Goal: Task Accomplishment & Management: Complete application form

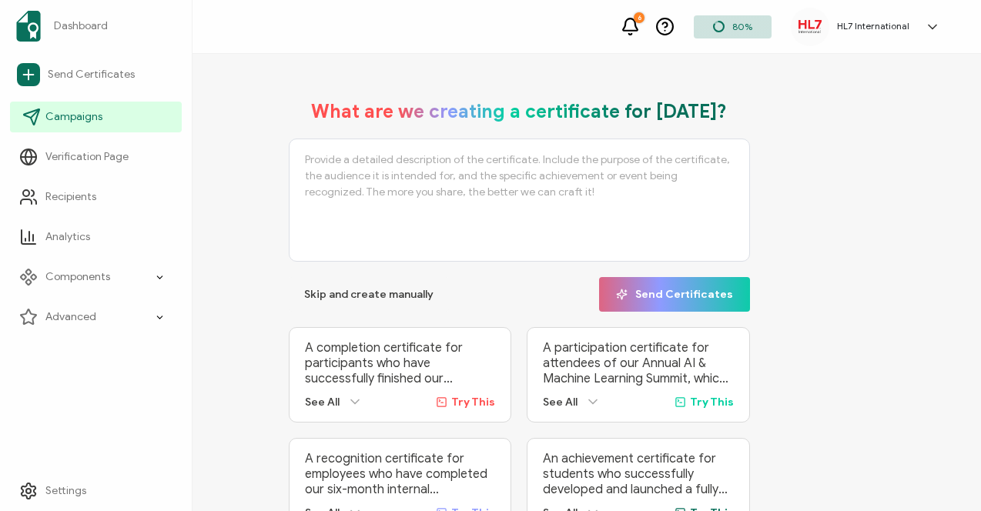
click at [77, 120] on span "Campaigns" at bounding box center [73, 116] width 57 height 15
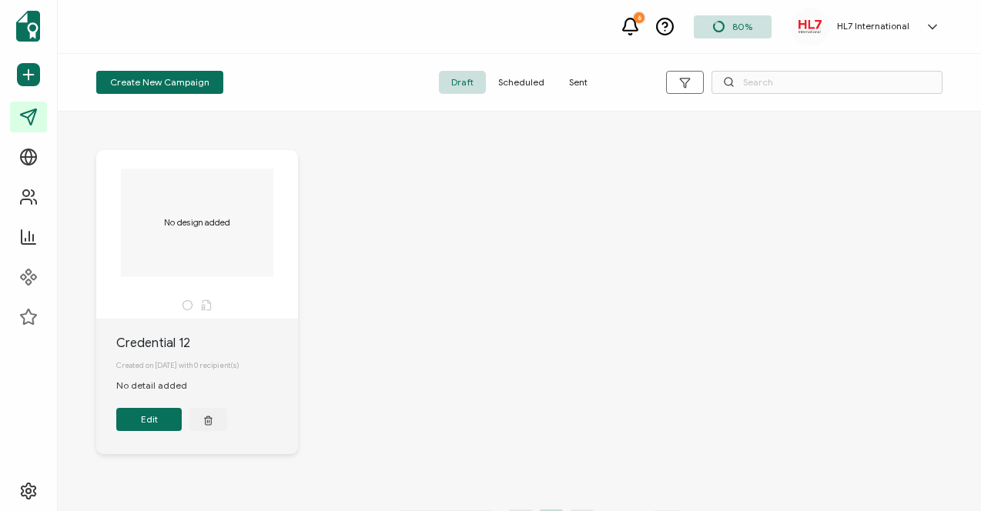
click at [582, 79] on span "Sent" at bounding box center [578, 82] width 43 height 23
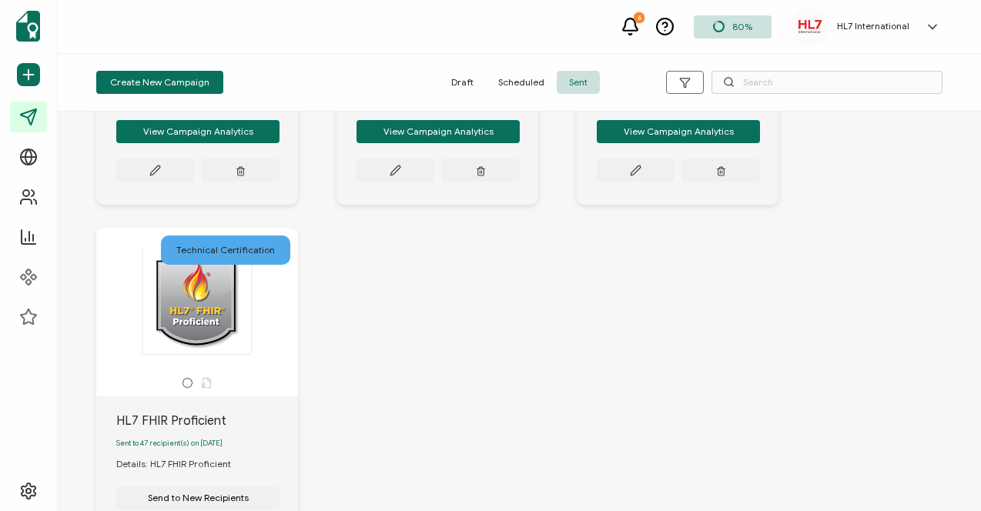
scroll to position [1363, 0]
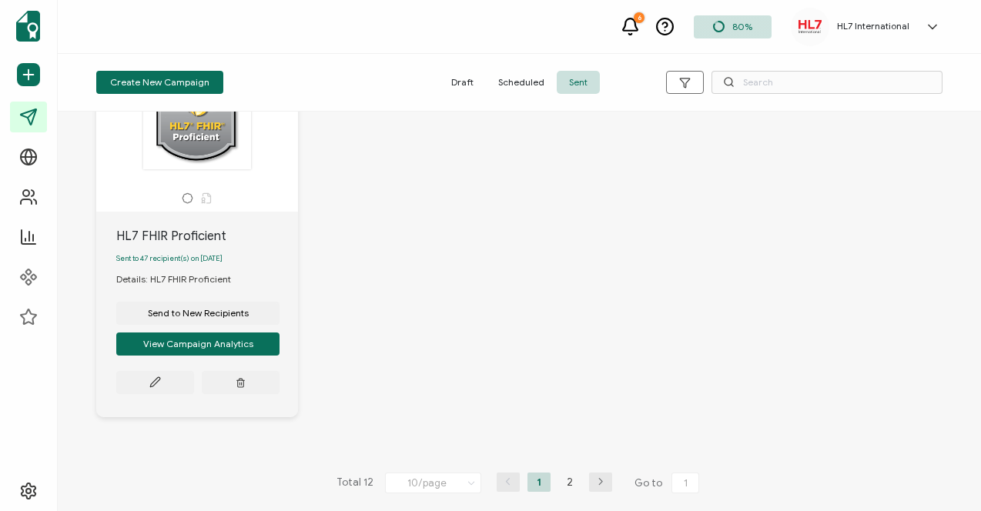
click at [594, 481] on icon "button" at bounding box center [600, 481] width 23 height 9
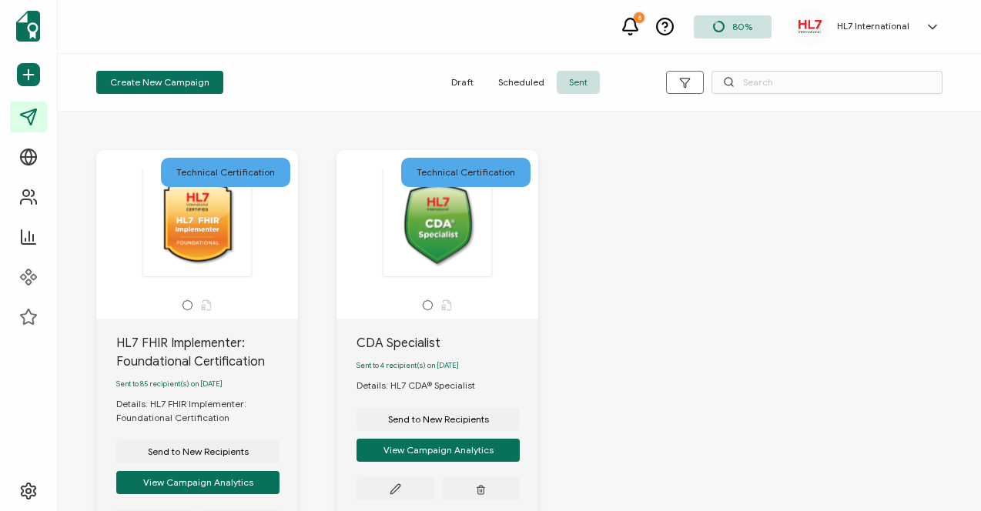
scroll to position [77, 0]
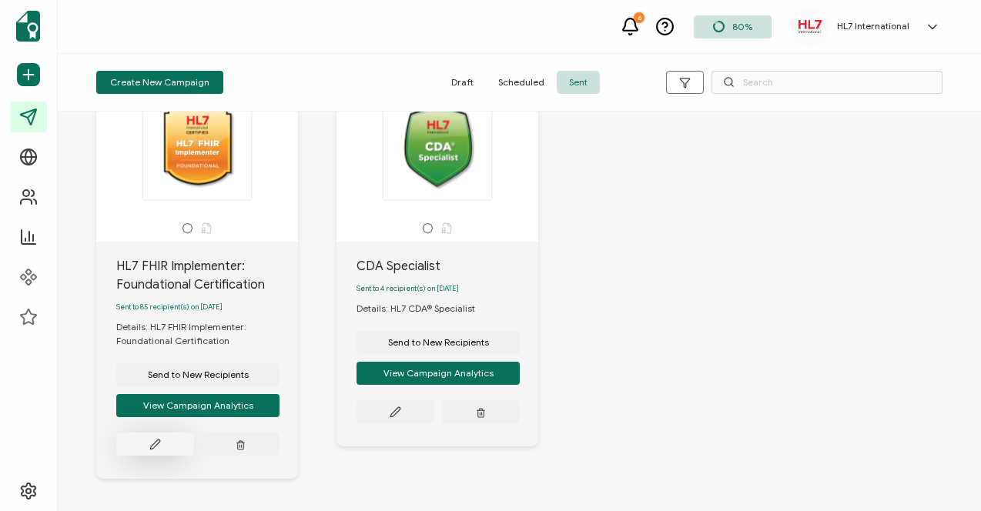
click at [151, 450] on icon at bounding box center [155, 445] width 12 height 12
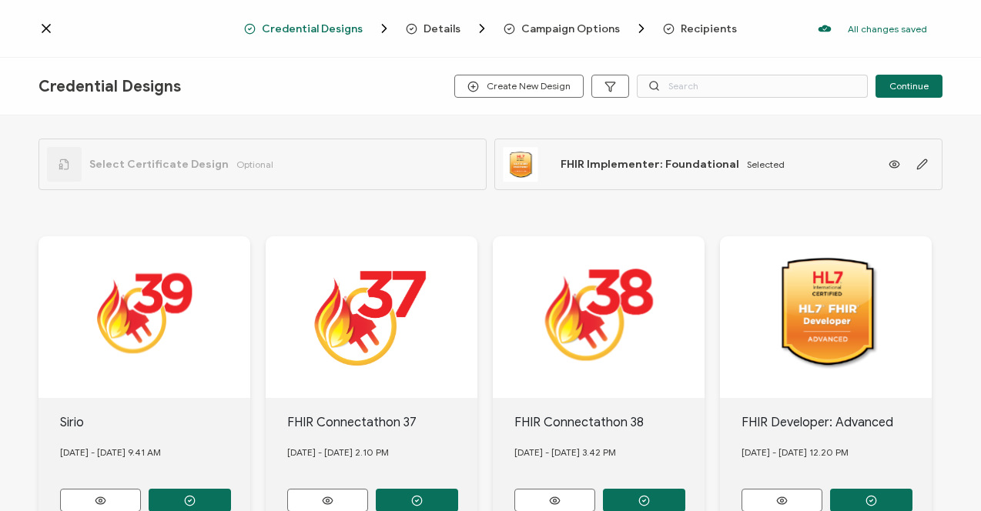
click at [708, 23] on span "Recipients" at bounding box center [709, 29] width 56 height 12
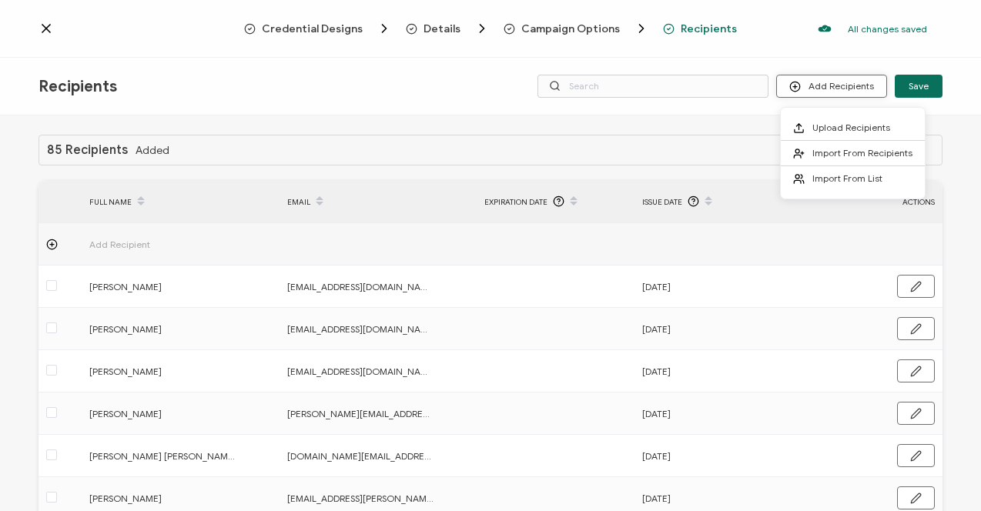
click at [848, 90] on button "Add Recipients" at bounding box center [831, 86] width 111 height 23
click at [824, 126] on span "Upload Recipients" at bounding box center [851, 128] width 78 height 12
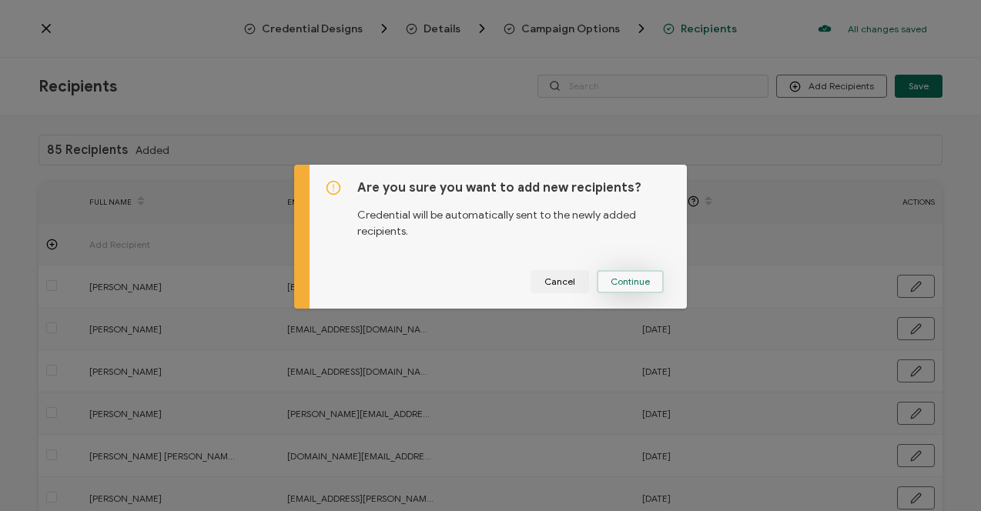
click at [624, 282] on span "Continue" at bounding box center [629, 281] width 39 height 9
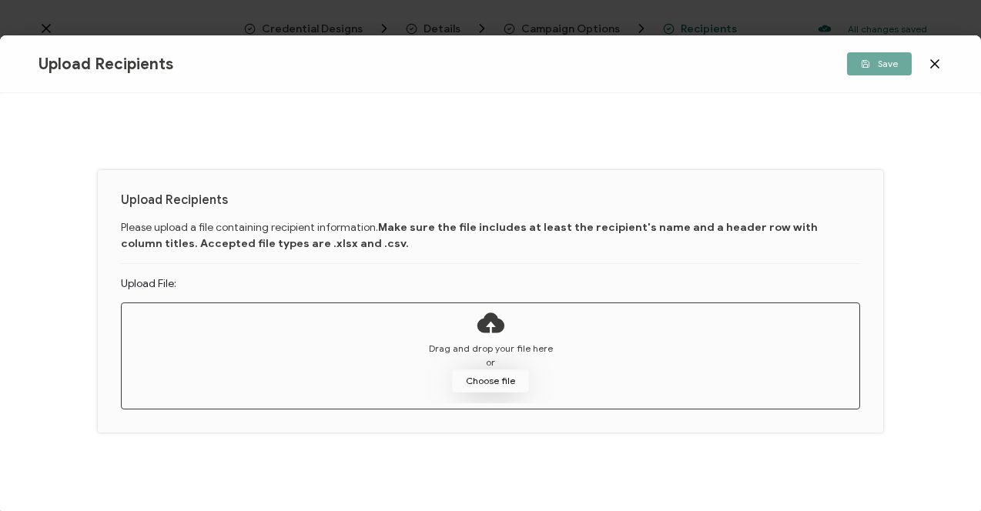
click at [485, 386] on button "Choose file" at bounding box center [490, 381] width 77 height 23
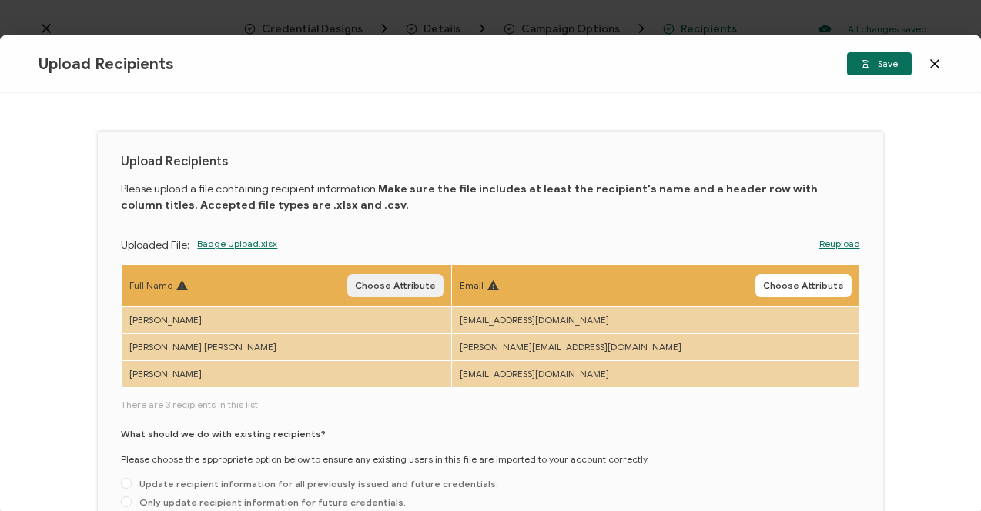
click at [436, 286] on span "Choose Attribute" at bounding box center [395, 285] width 81 height 9
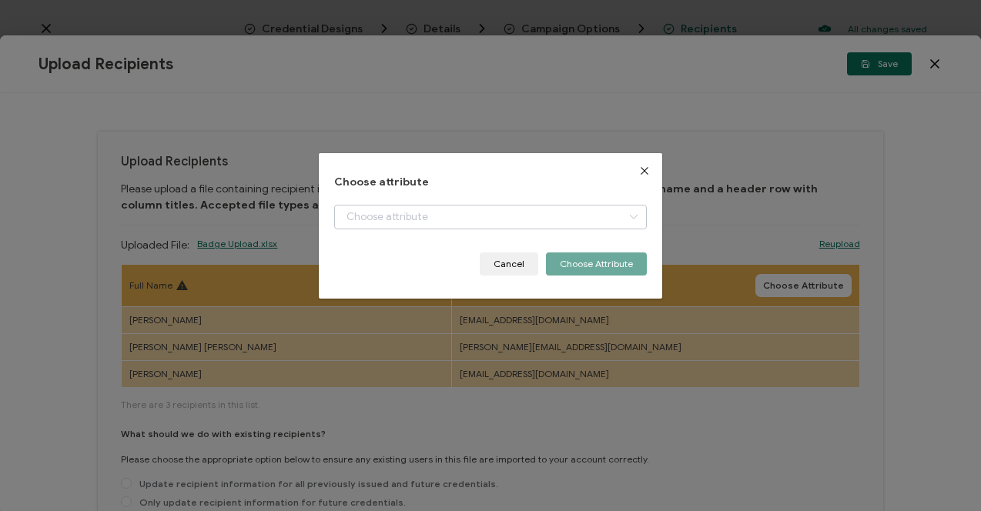
click at [627, 221] on icon "dialog" at bounding box center [633, 217] width 19 height 25
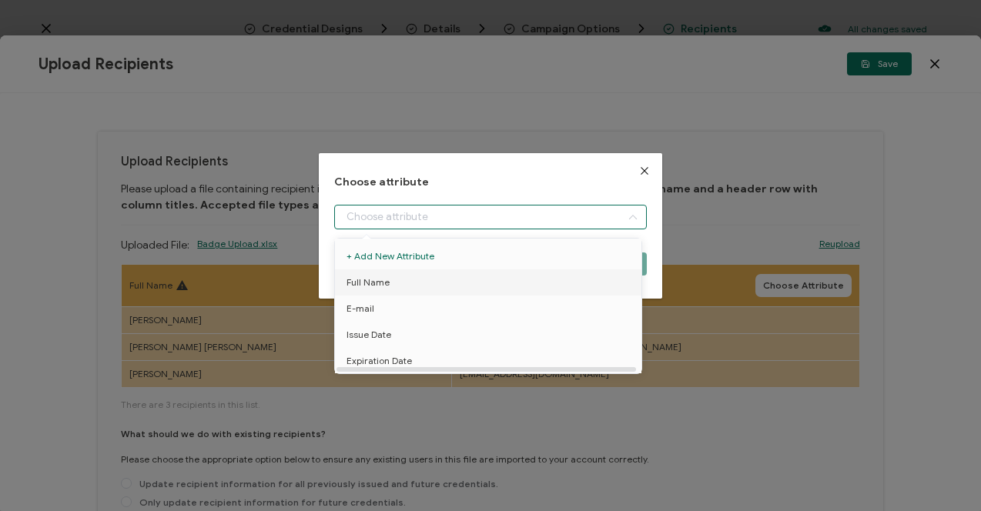
click at [373, 280] on span "Full Name" at bounding box center [367, 282] width 43 height 26
type input "Full Name"
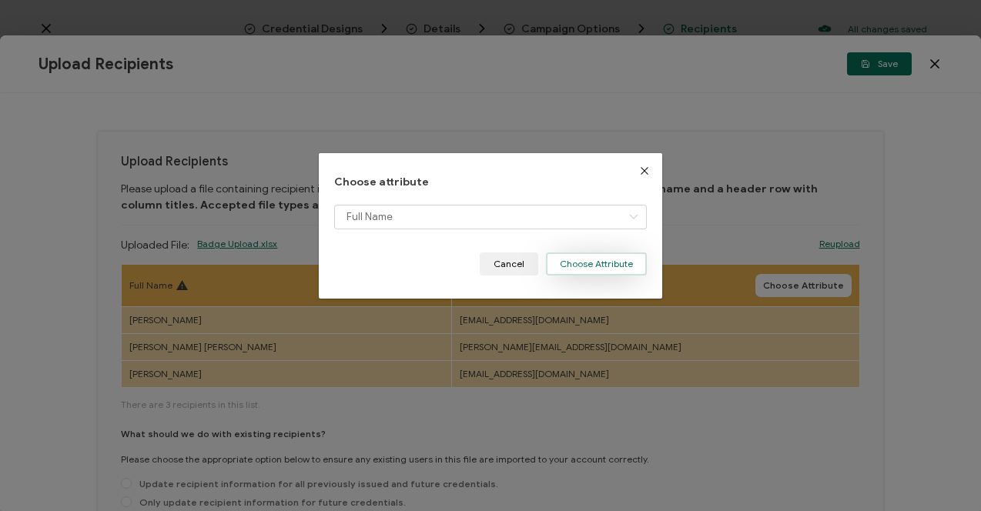
click at [568, 259] on button "Choose Attribute" at bounding box center [596, 264] width 101 height 23
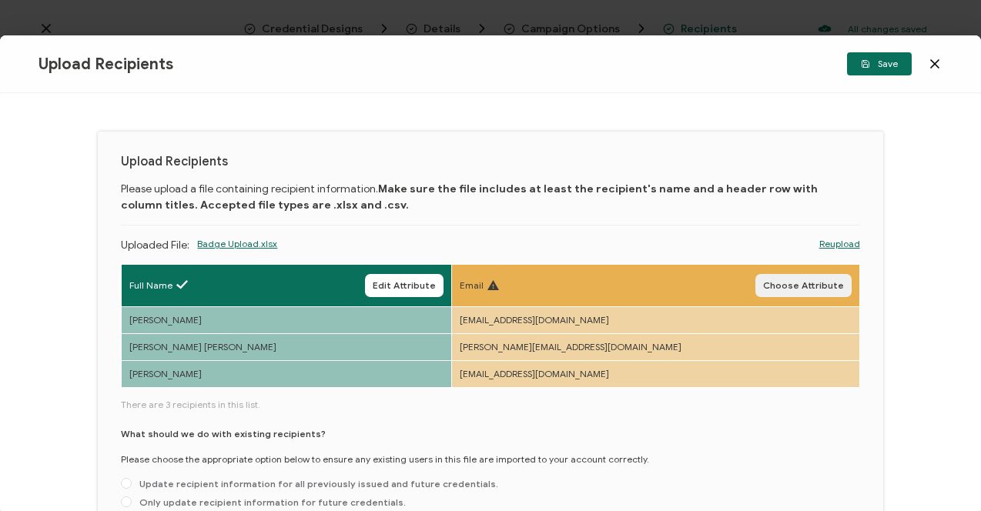
click at [794, 287] on span "Choose Attribute" at bounding box center [803, 285] width 81 height 9
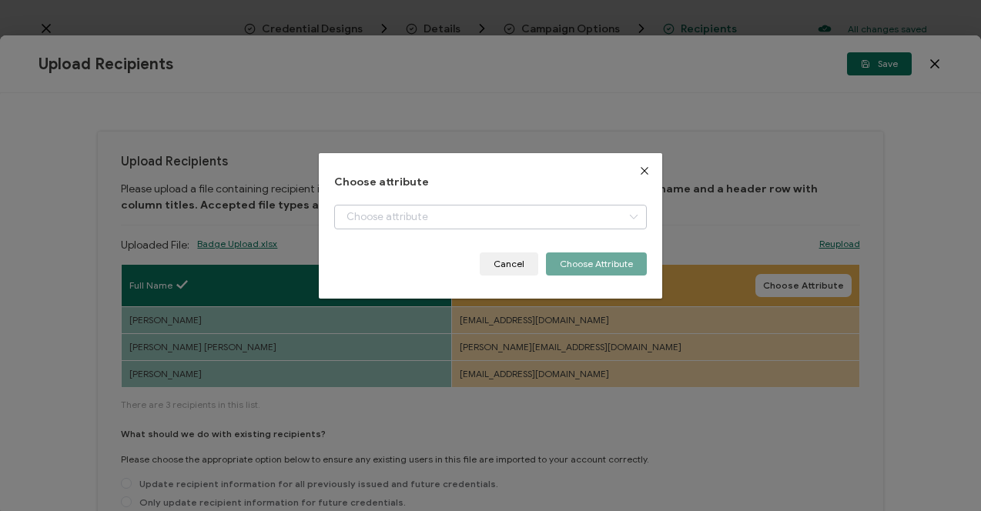
click at [628, 219] on icon "dialog" at bounding box center [633, 217] width 19 height 25
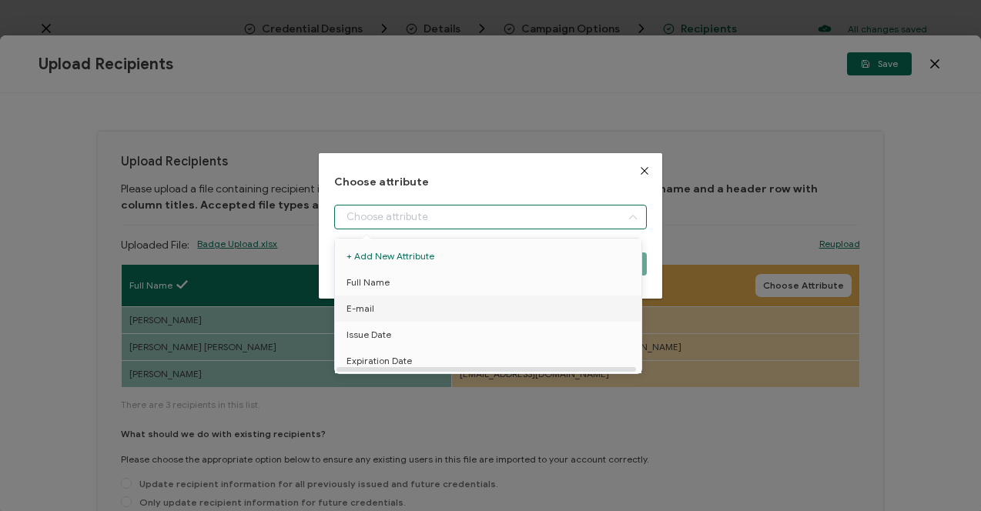
click at [360, 307] on span "E-mail" at bounding box center [360, 309] width 28 height 26
type input "E-mail"
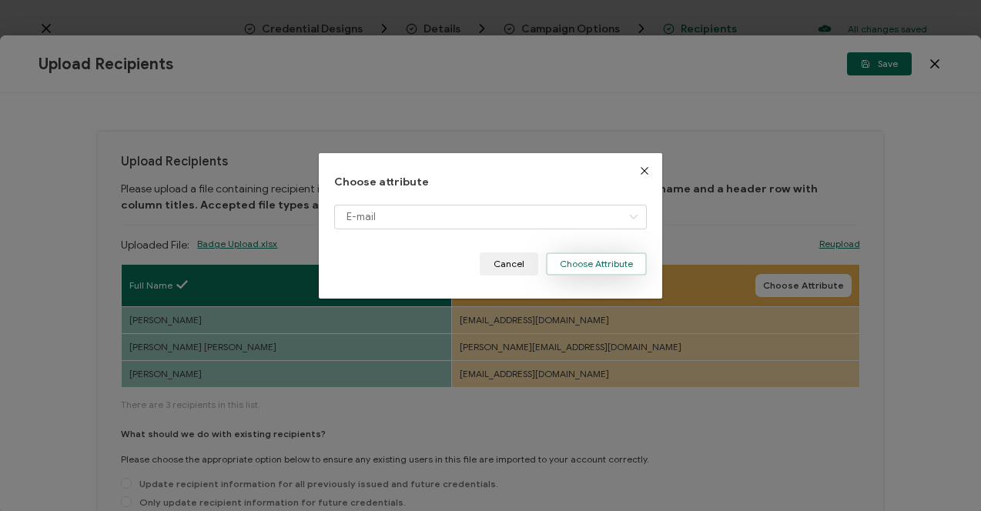
click at [574, 260] on button "Choose Attribute" at bounding box center [596, 264] width 101 height 23
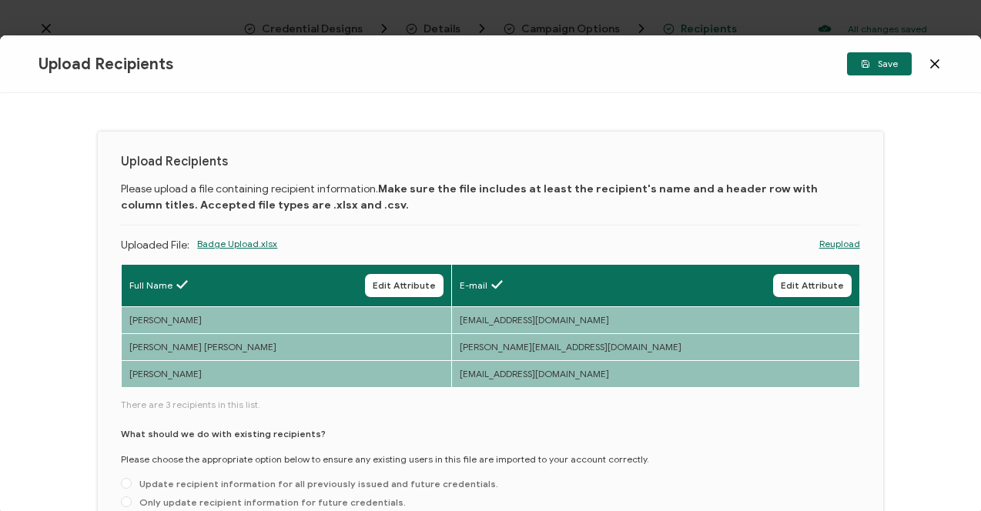
scroll to position [77, 0]
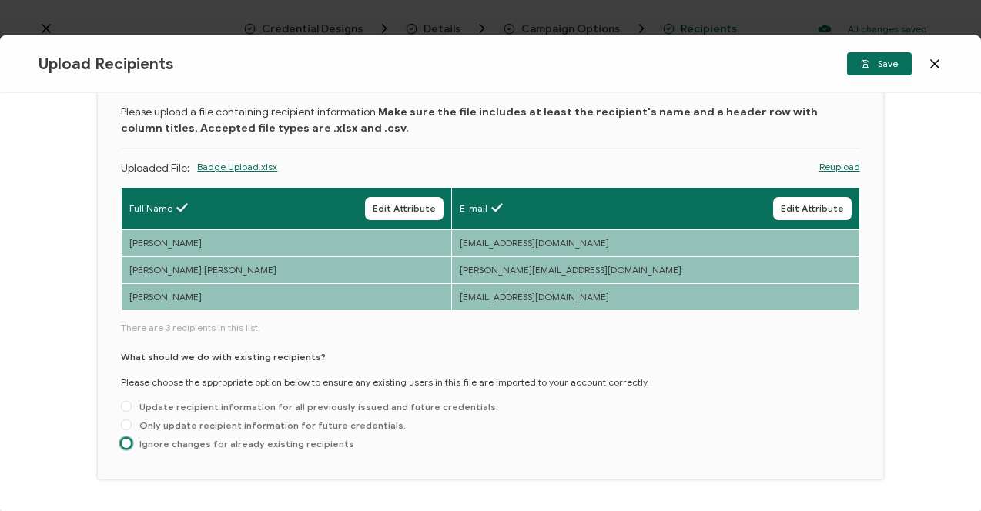
click at [125, 444] on span at bounding box center [126, 443] width 11 height 11
click at [125, 444] on input "Ignore changes for already existing recipients" at bounding box center [126, 444] width 11 height 12
radio input "true"
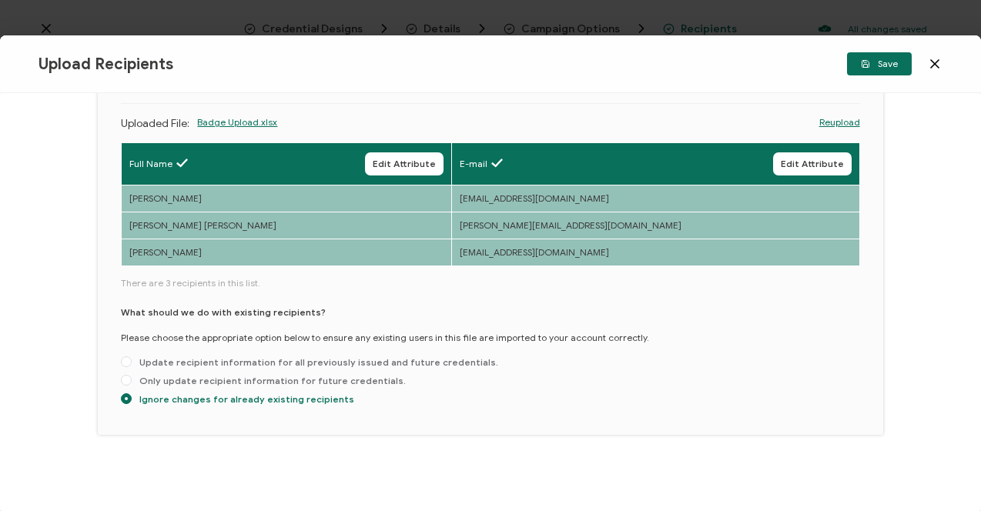
scroll to position [0, 0]
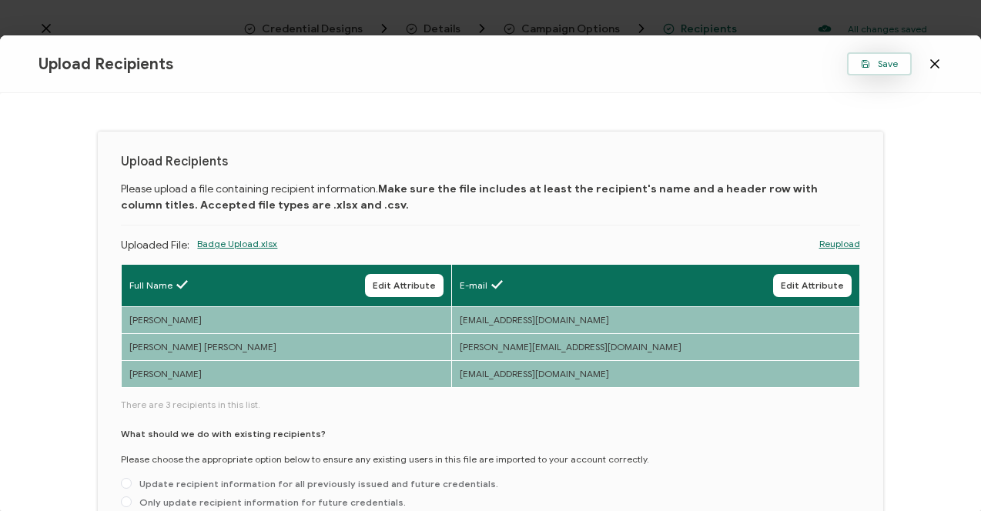
click at [868, 66] on icon "button" at bounding box center [865, 63] width 9 height 9
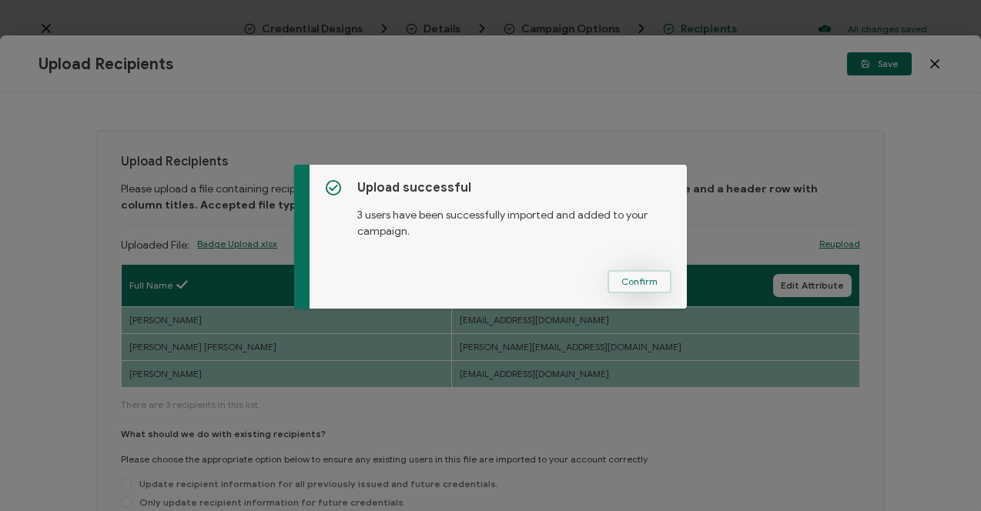
click at [637, 283] on span "Confirm" at bounding box center [639, 281] width 36 height 9
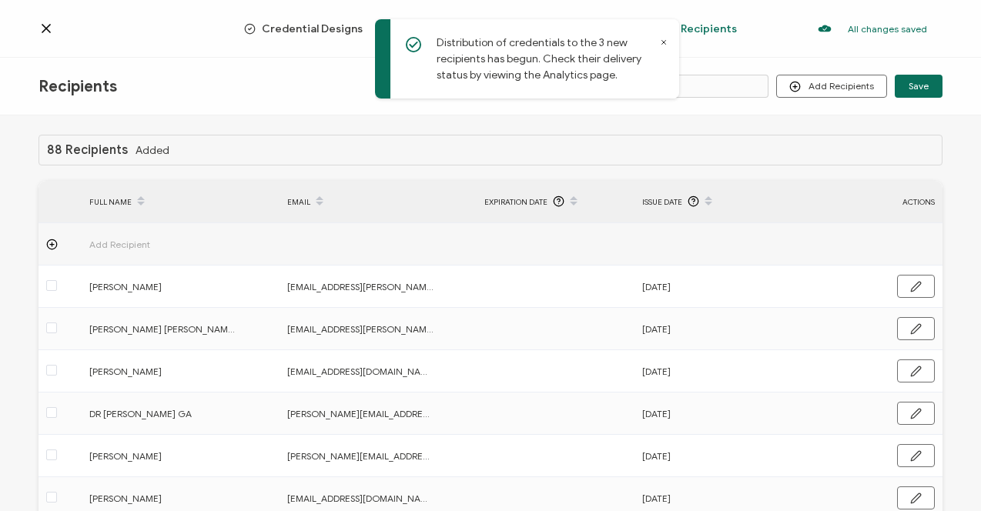
click at [664, 43] on icon at bounding box center [664, 42] width 8 height 8
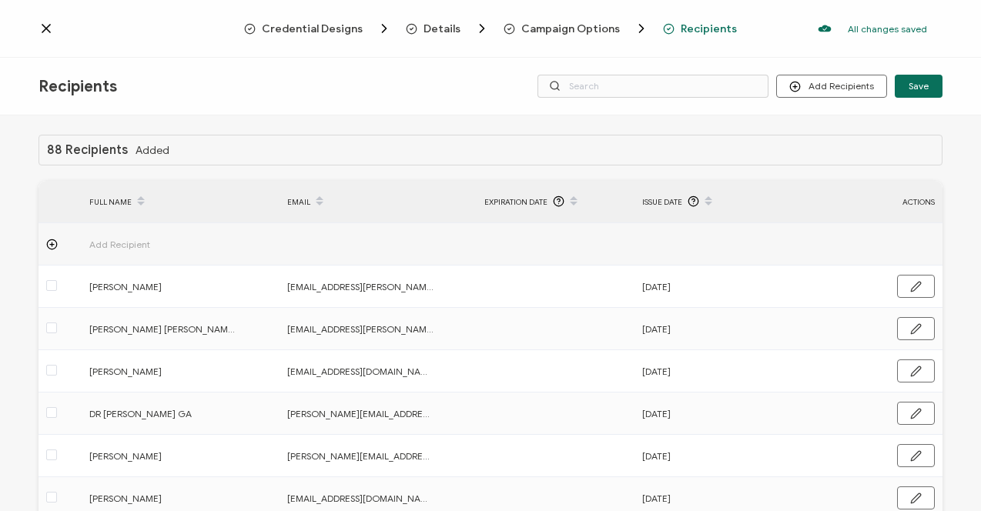
click at [45, 27] on icon at bounding box center [45, 28] width 15 height 15
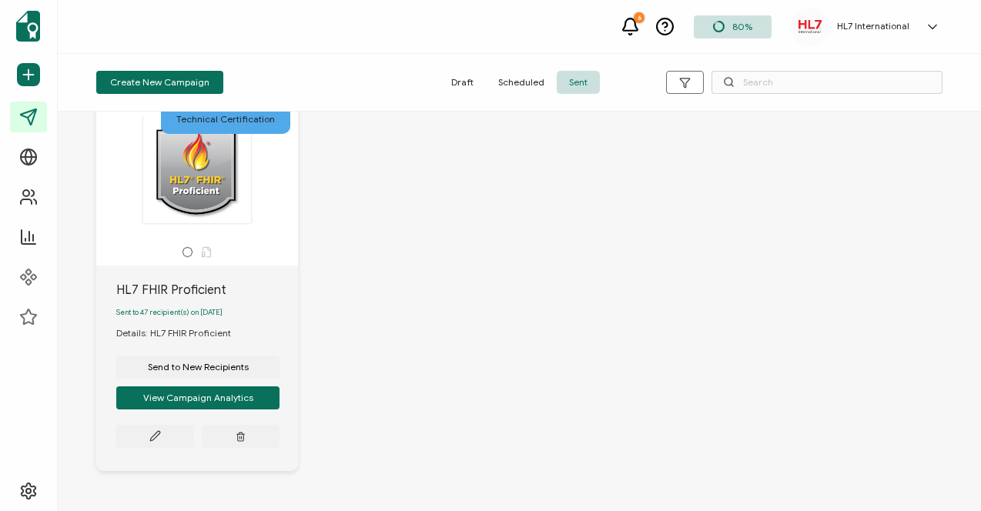
scroll to position [1363, 0]
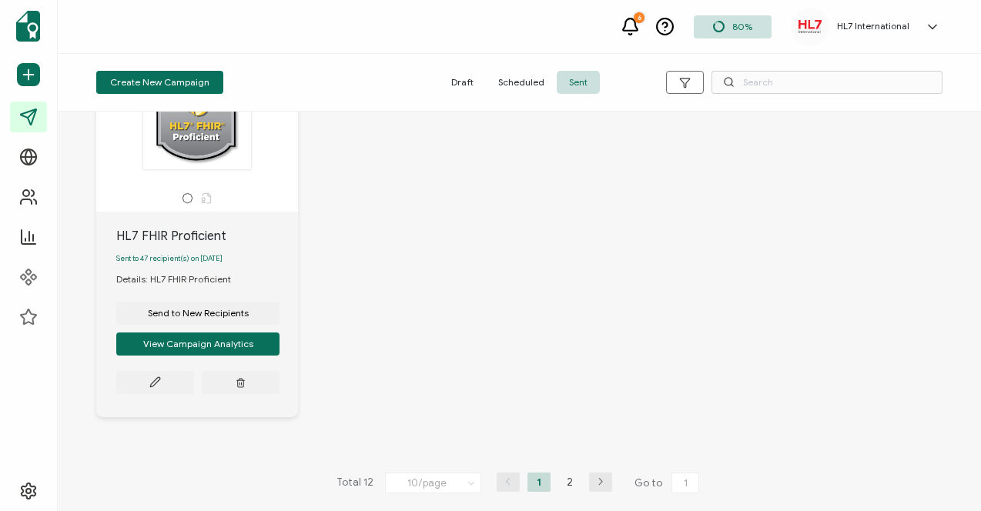
click at [596, 483] on icon "button" at bounding box center [600, 481] width 23 height 9
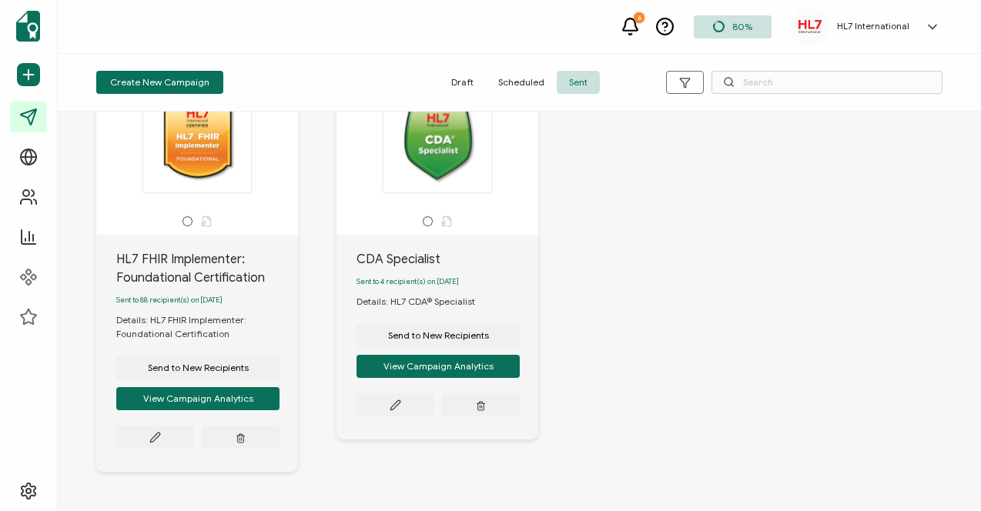
scroll to position [143, 0]
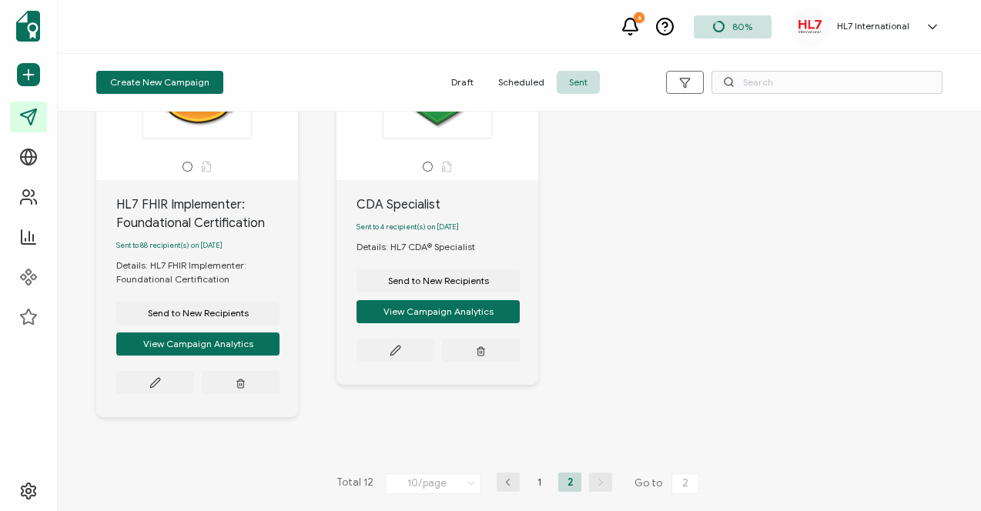
click at [503, 483] on icon "button" at bounding box center [508, 482] width 23 height 9
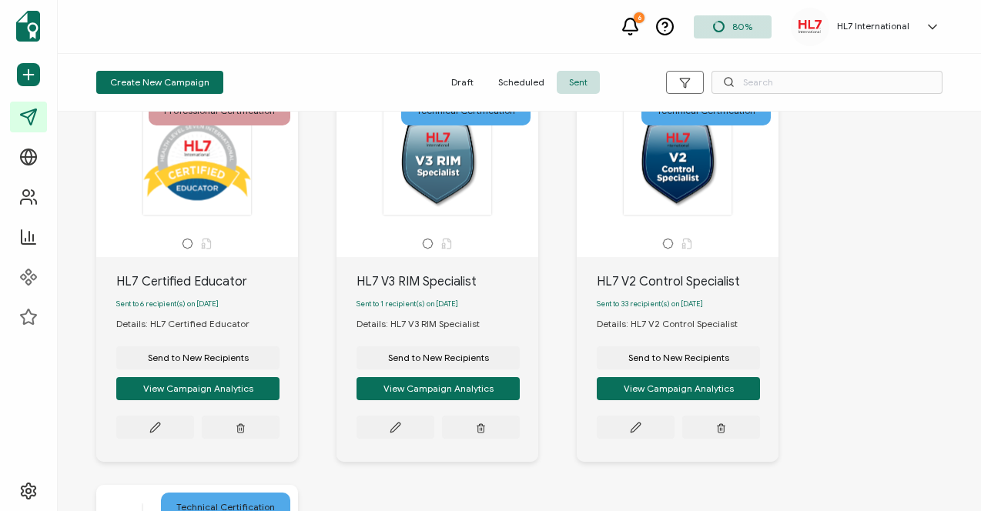
scroll to position [924, 0]
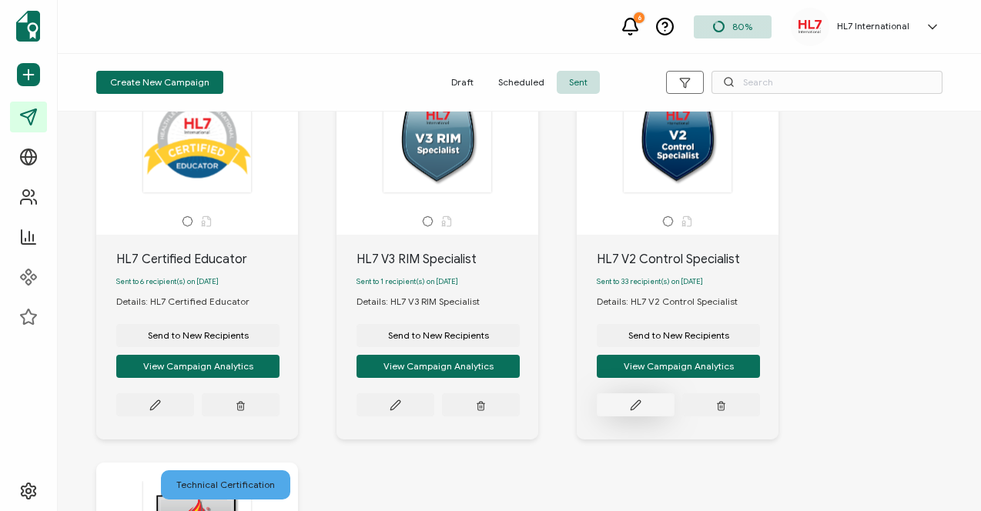
click at [635, 410] on icon at bounding box center [634, 404] width 9 height 9
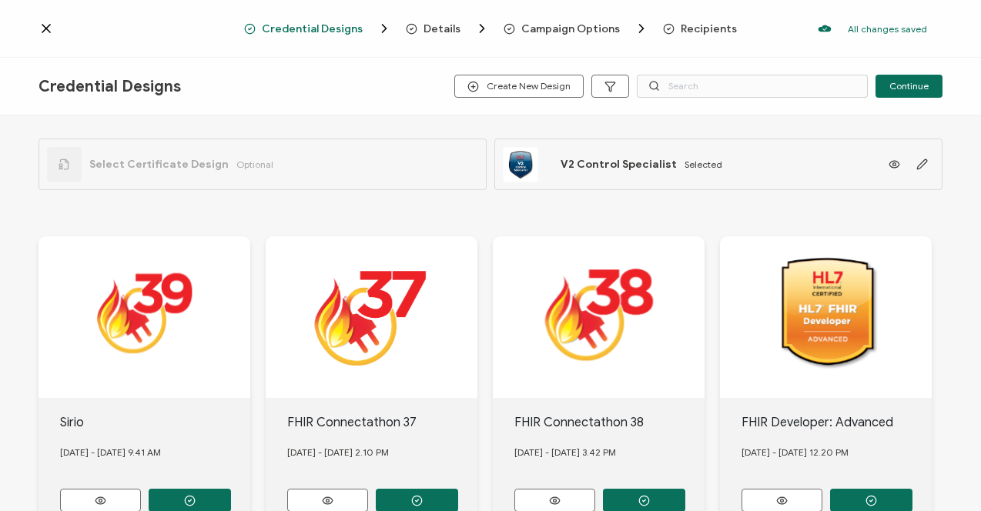
click at [692, 23] on span "Recipients" at bounding box center [709, 29] width 56 height 12
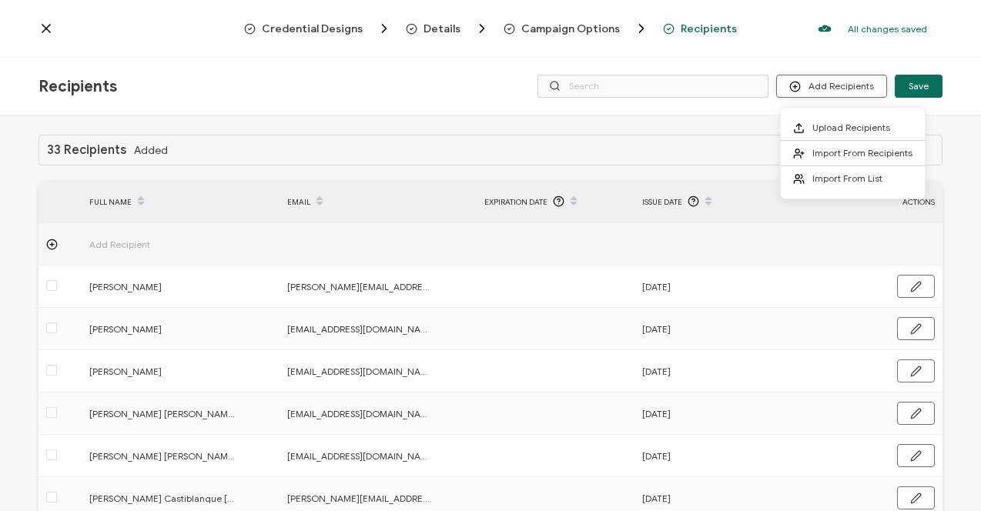
click at [824, 85] on button "Add Recipients" at bounding box center [831, 86] width 111 height 23
click at [825, 127] on span "Upload Recipients" at bounding box center [851, 128] width 78 height 12
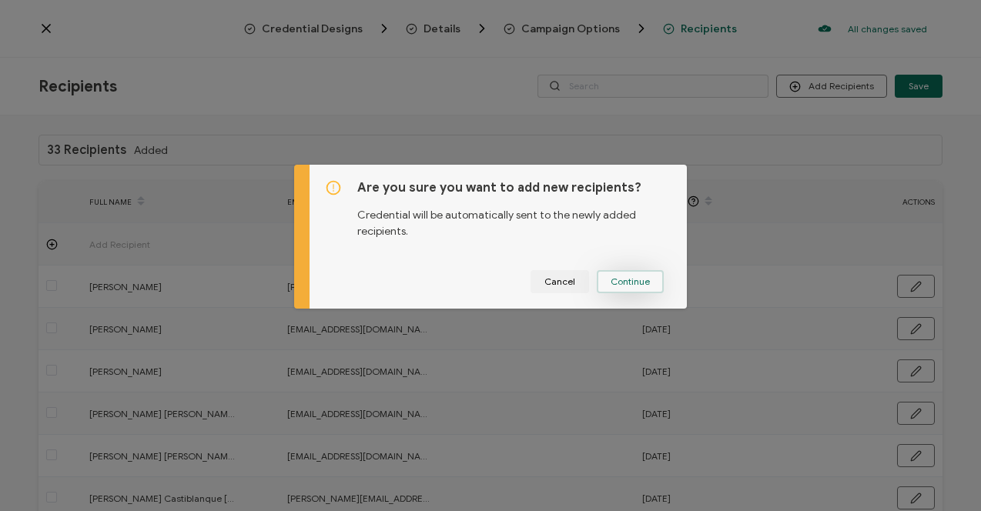
click at [614, 280] on span "Continue" at bounding box center [629, 281] width 39 height 9
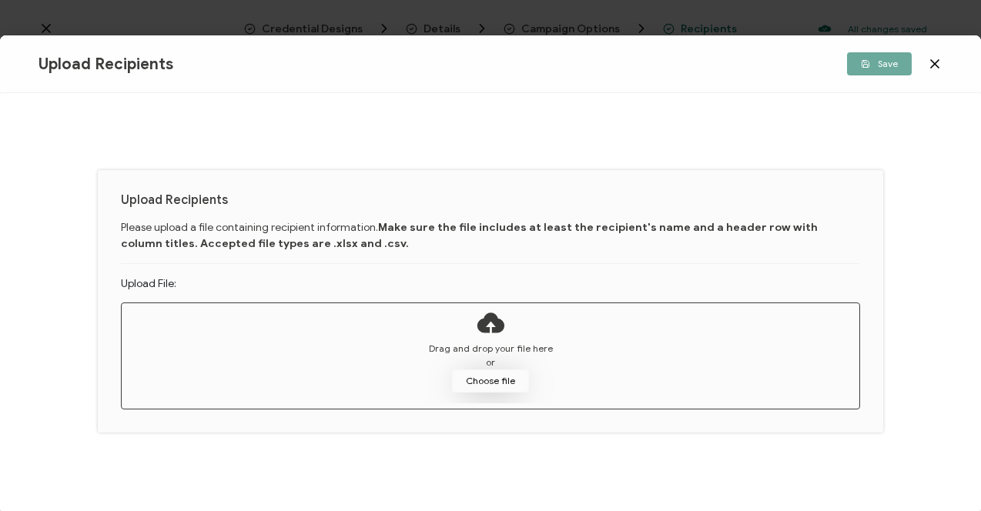
click at [502, 383] on button "Choose file" at bounding box center [490, 381] width 77 height 23
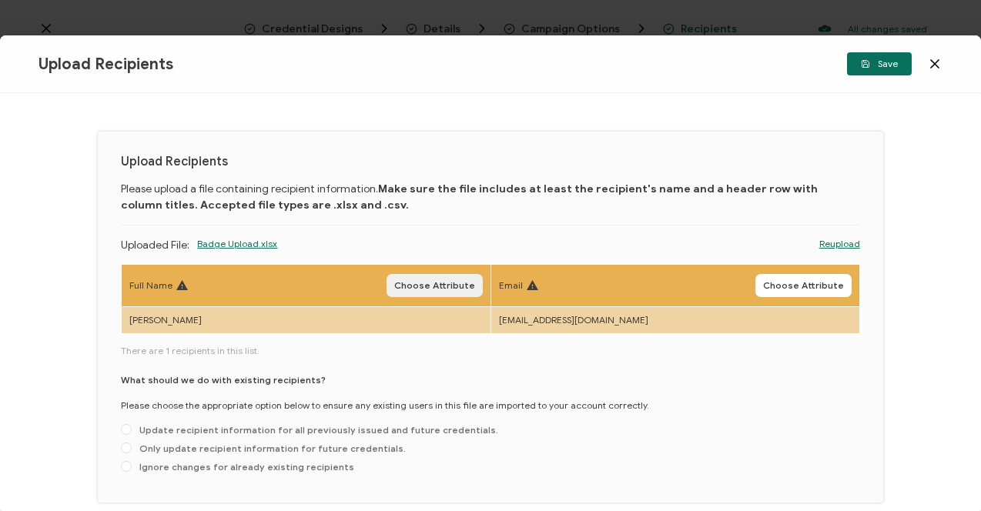
click at [428, 283] on span "Choose Attribute" at bounding box center [434, 285] width 81 height 9
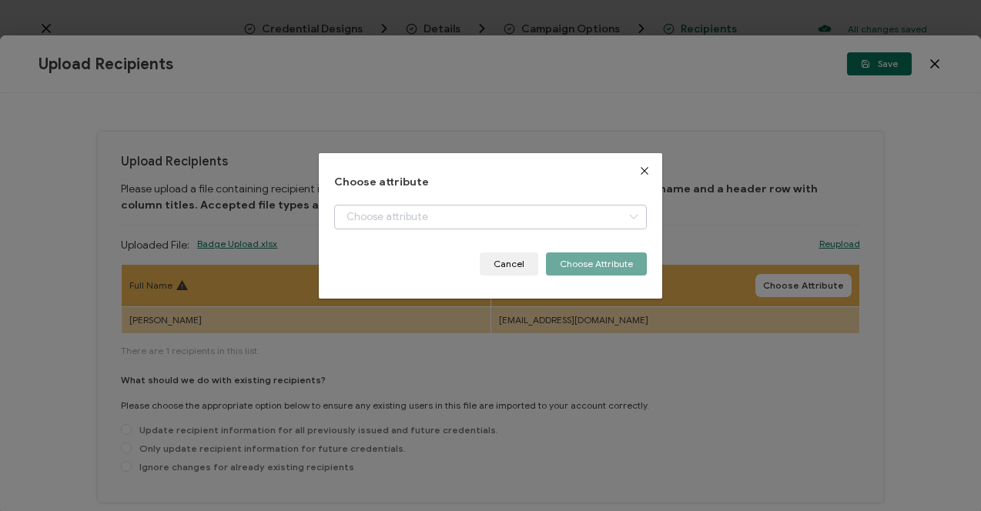
click at [627, 219] on icon "dialog" at bounding box center [633, 217] width 19 height 25
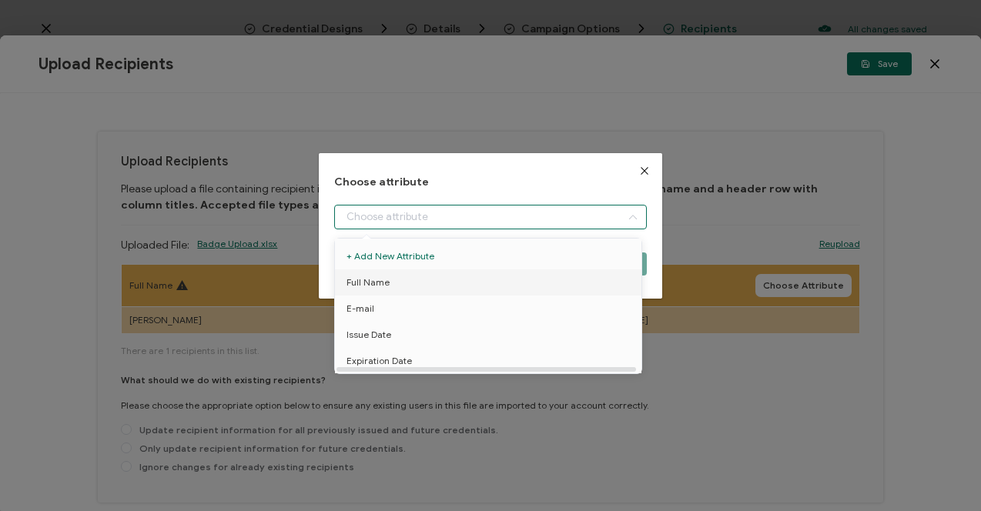
click at [370, 284] on span "Full Name" at bounding box center [367, 282] width 43 height 26
type input "Full Name"
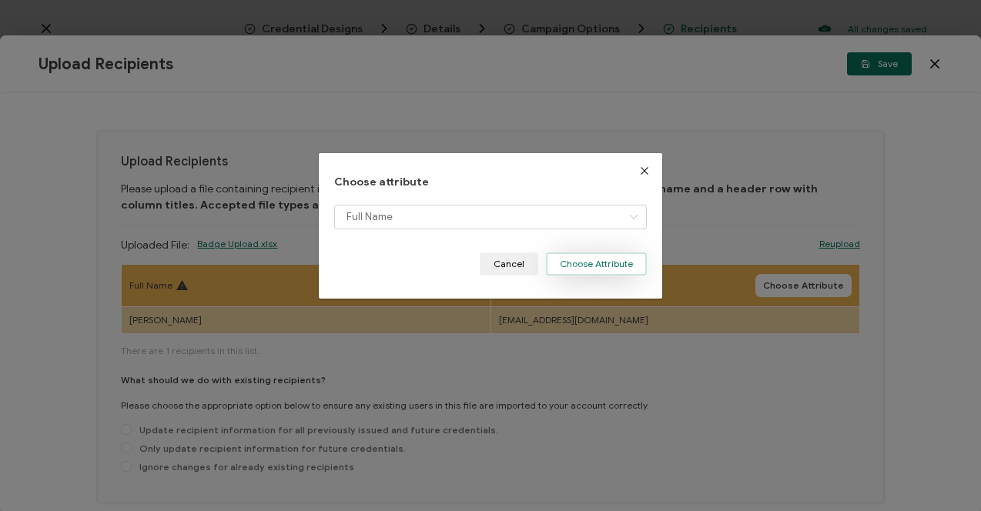
click at [564, 261] on button "Choose Attribute" at bounding box center [596, 264] width 101 height 23
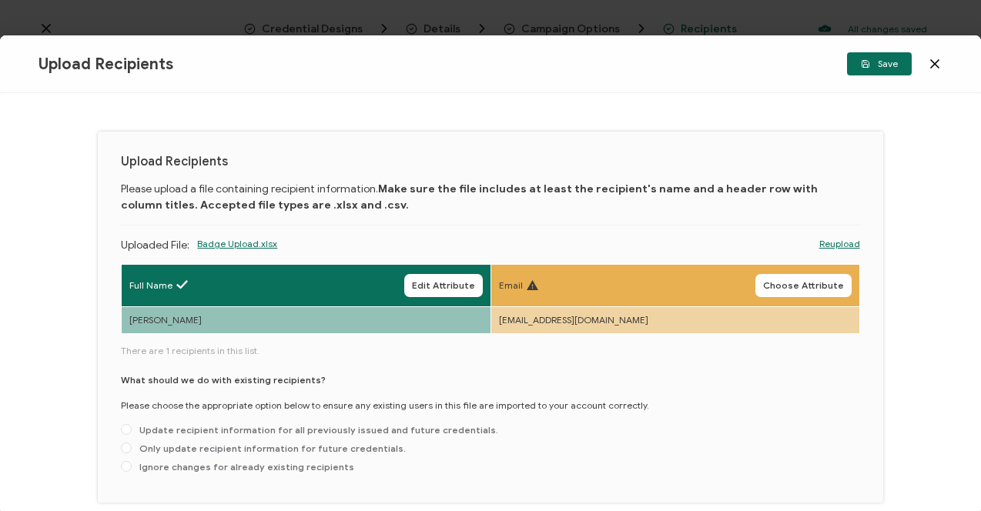
click at [805, 282] on span "Choose Attribute" at bounding box center [803, 285] width 81 height 9
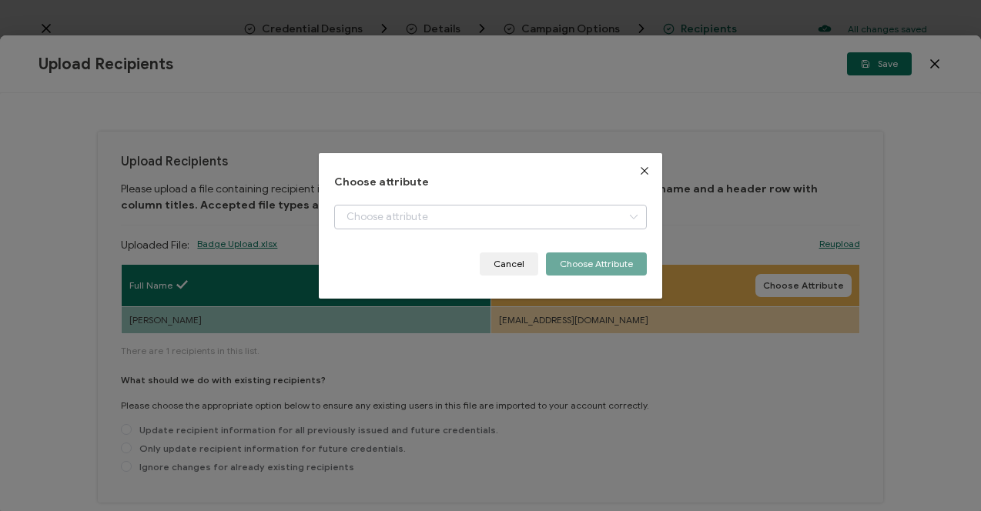
click at [629, 218] on icon "dialog" at bounding box center [633, 217] width 19 height 25
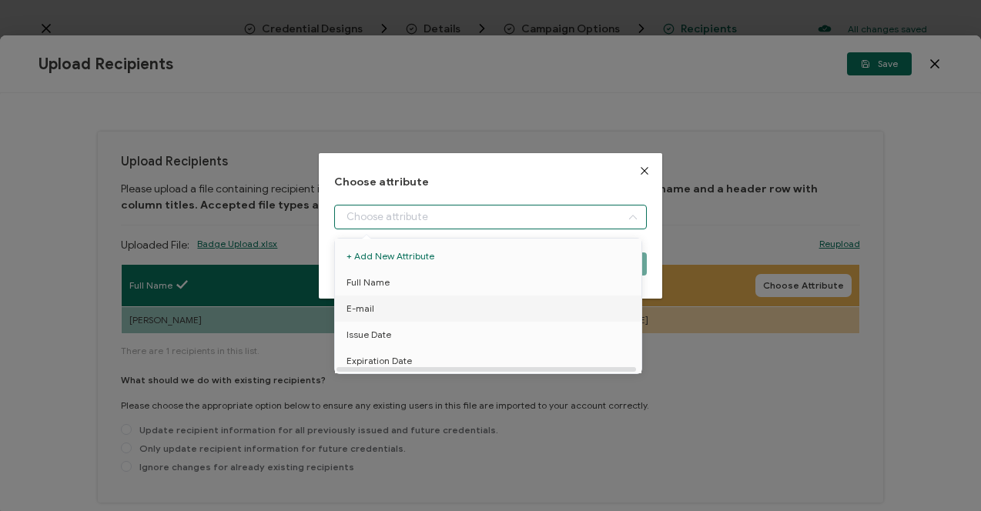
click at [363, 311] on span "E-mail" at bounding box center [360, 309] width 28 height 26
type input "E-mail"
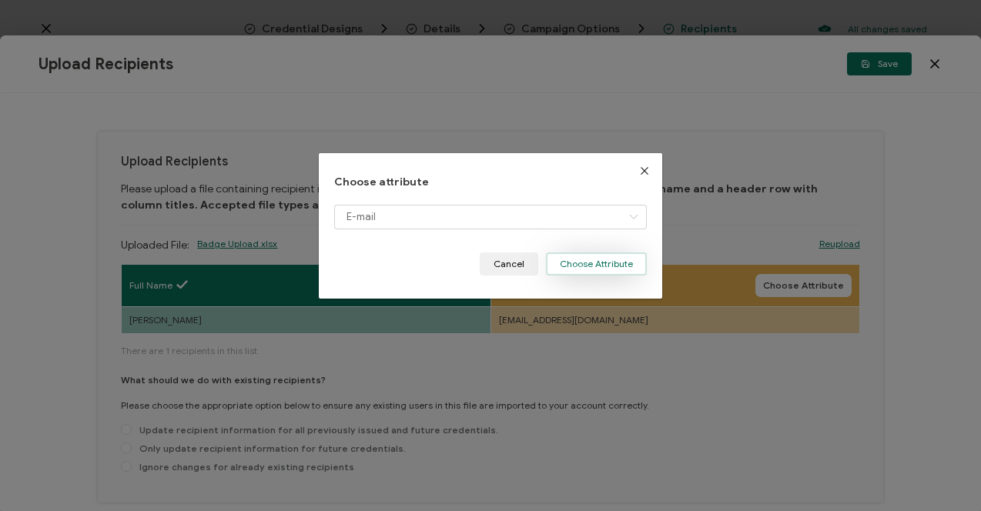
click at [584, 266] on button "Choose Attribute" at bounding box center [596, 264] width 101 height 23
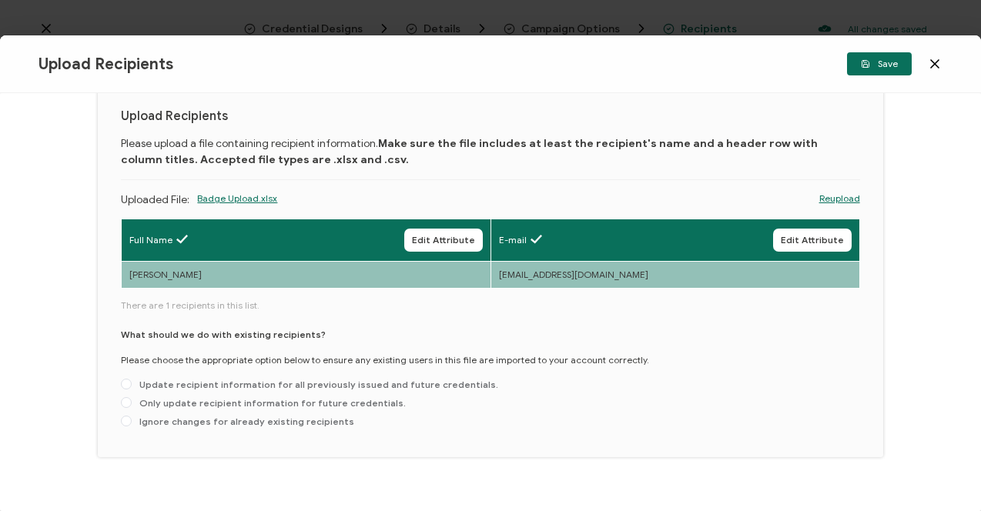
scroll to position [68, 0]
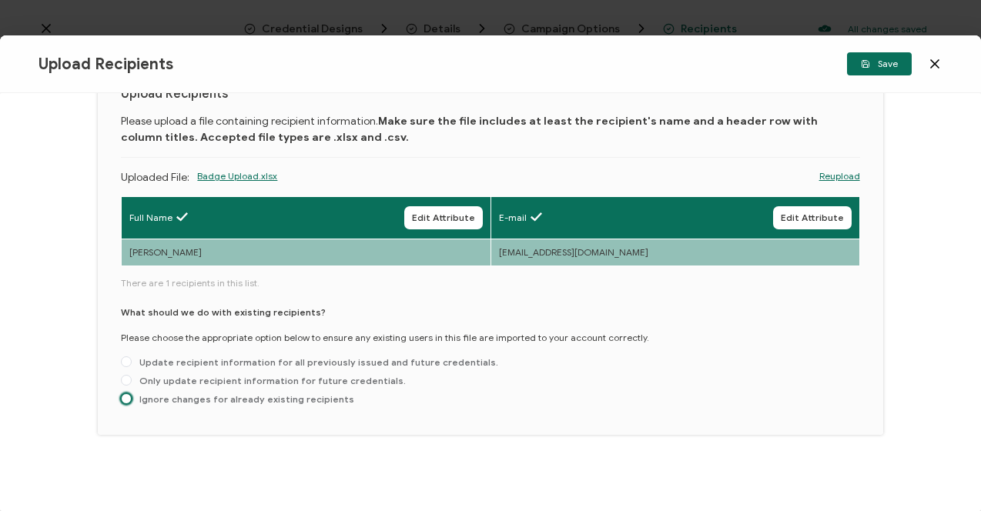
click at [126, 396] on span at bounding box center [126, 398] width 11 height 11
click at [126, 396] on input "Ignore changes for already existing recipients" at bounding box center [126, 399] width 11 height 12
radio input "true"
click at [882, 67] on span "Save" at bounding box center [879, 63] width 37 height 9
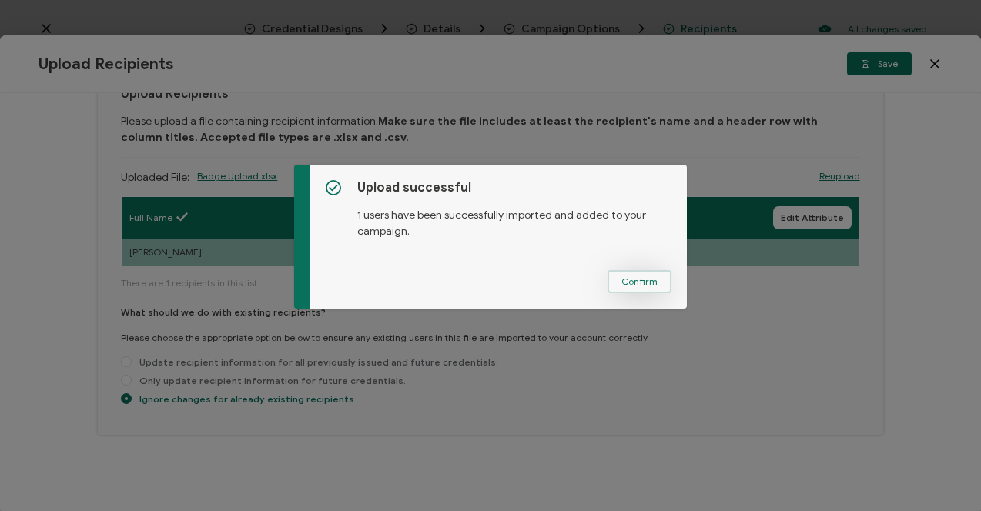
click at [639, 278] on span "Confirm" at bounding box center [639, 281] width 36 height 9
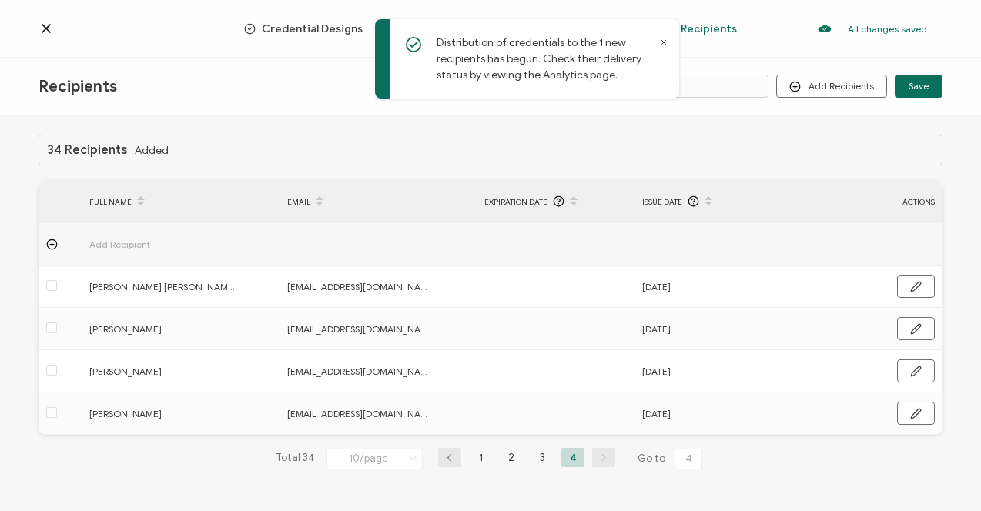
click at [664, 41] on icon at bounding box center [664, 42] width 8 height 8
